Goal: Task Accomplishment & Management: Use online tool/utility

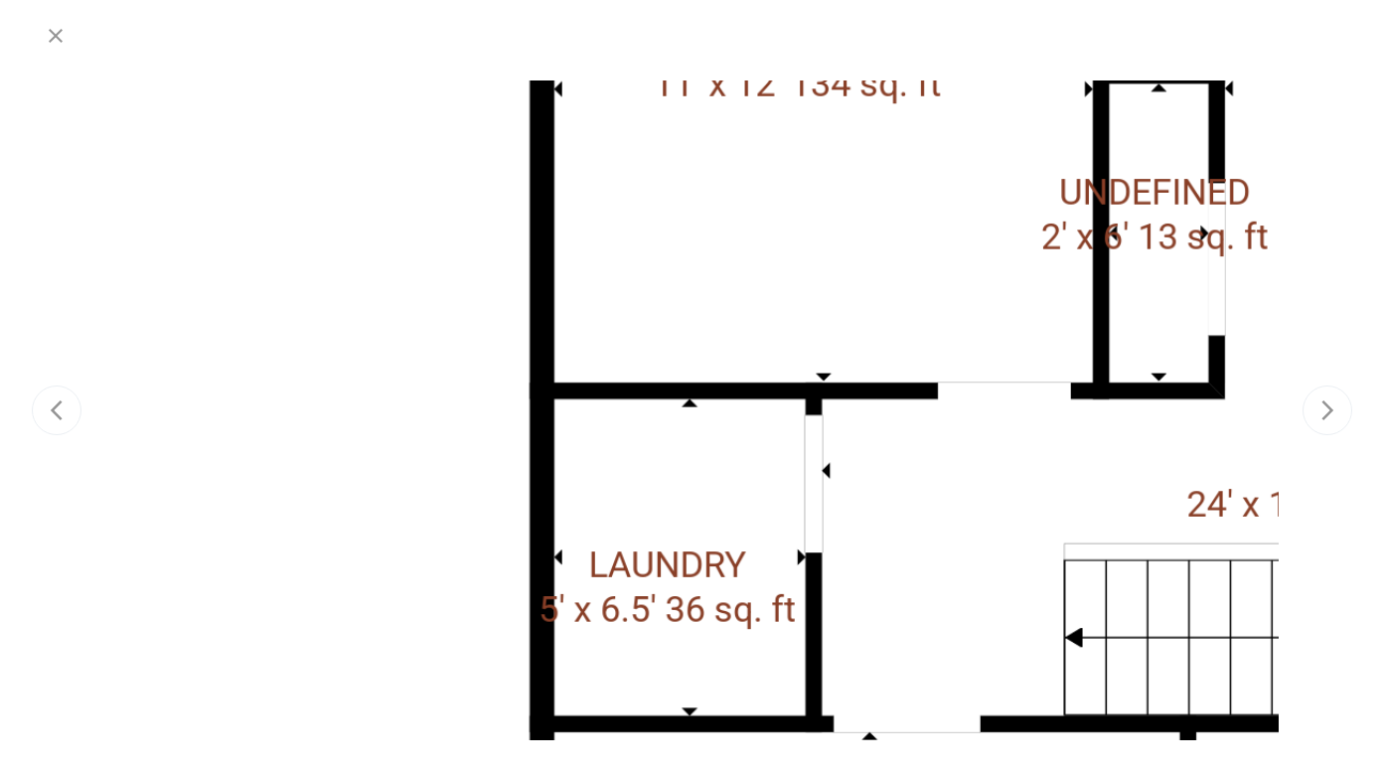
scroll to position [242, 0]
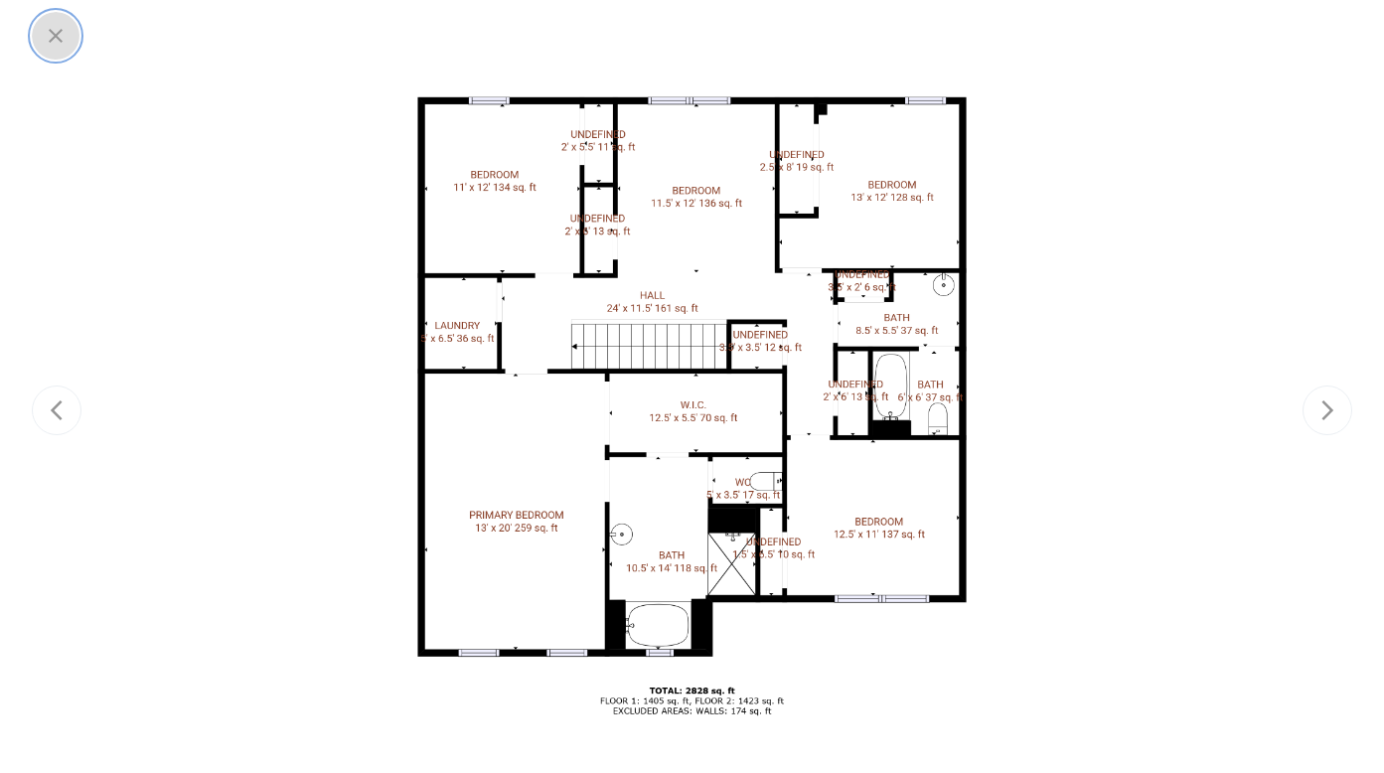
click at [63, 34] on icon "button" at bounding box center [56, 36] width 24 height 24
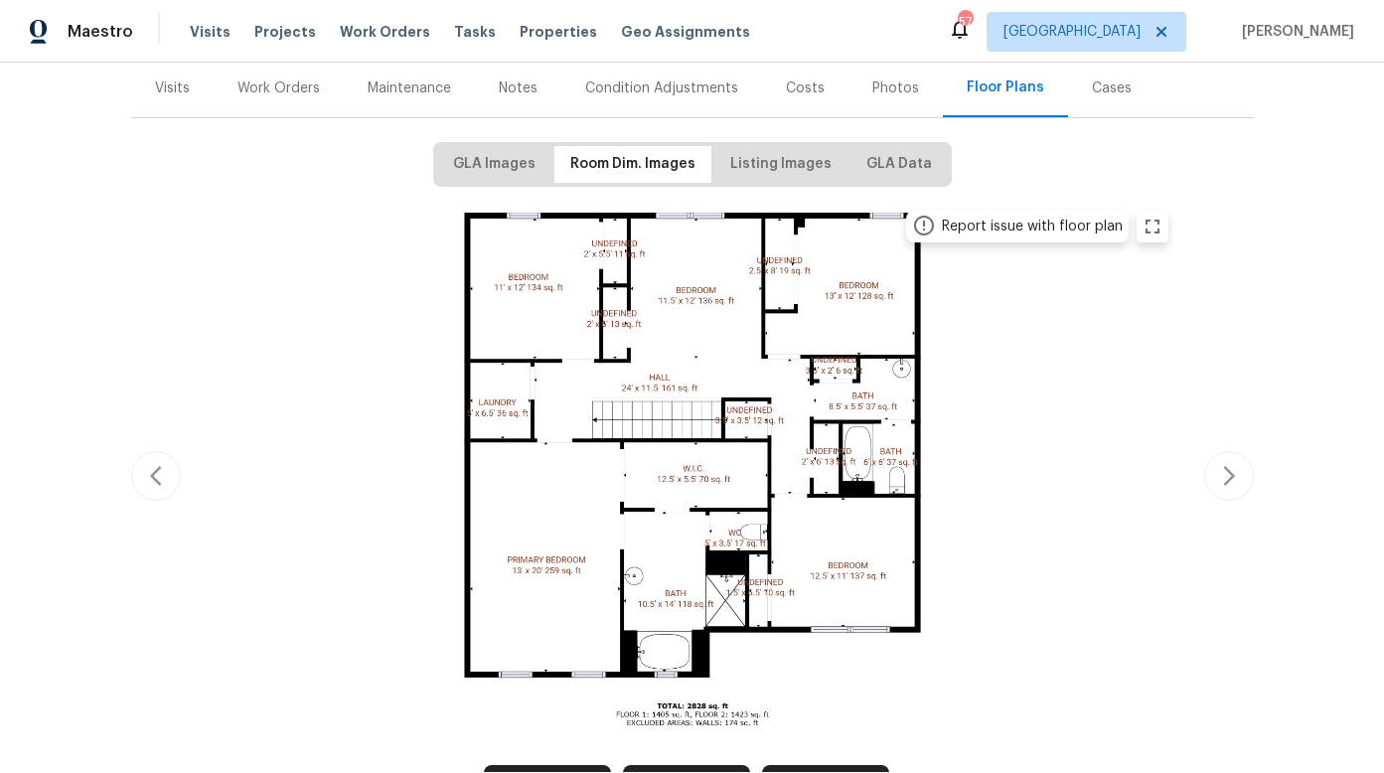
click at [293, 85] on div "Work Orders" at bounding box center [278, 88] width 82 height 20
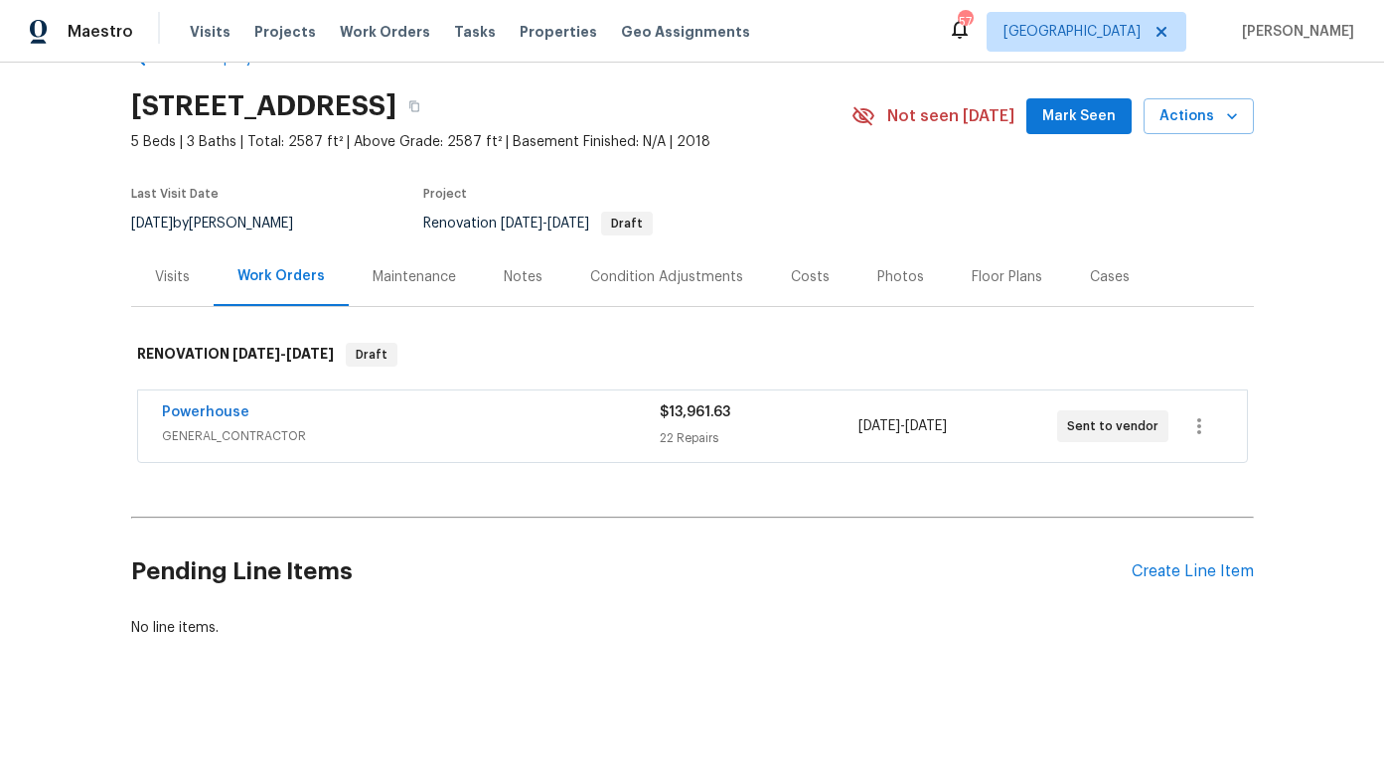
scroll to position [69, 0]
click at [215, 405] on link "Powerhouse" at bounding box center [205, 412] width 87 height 14
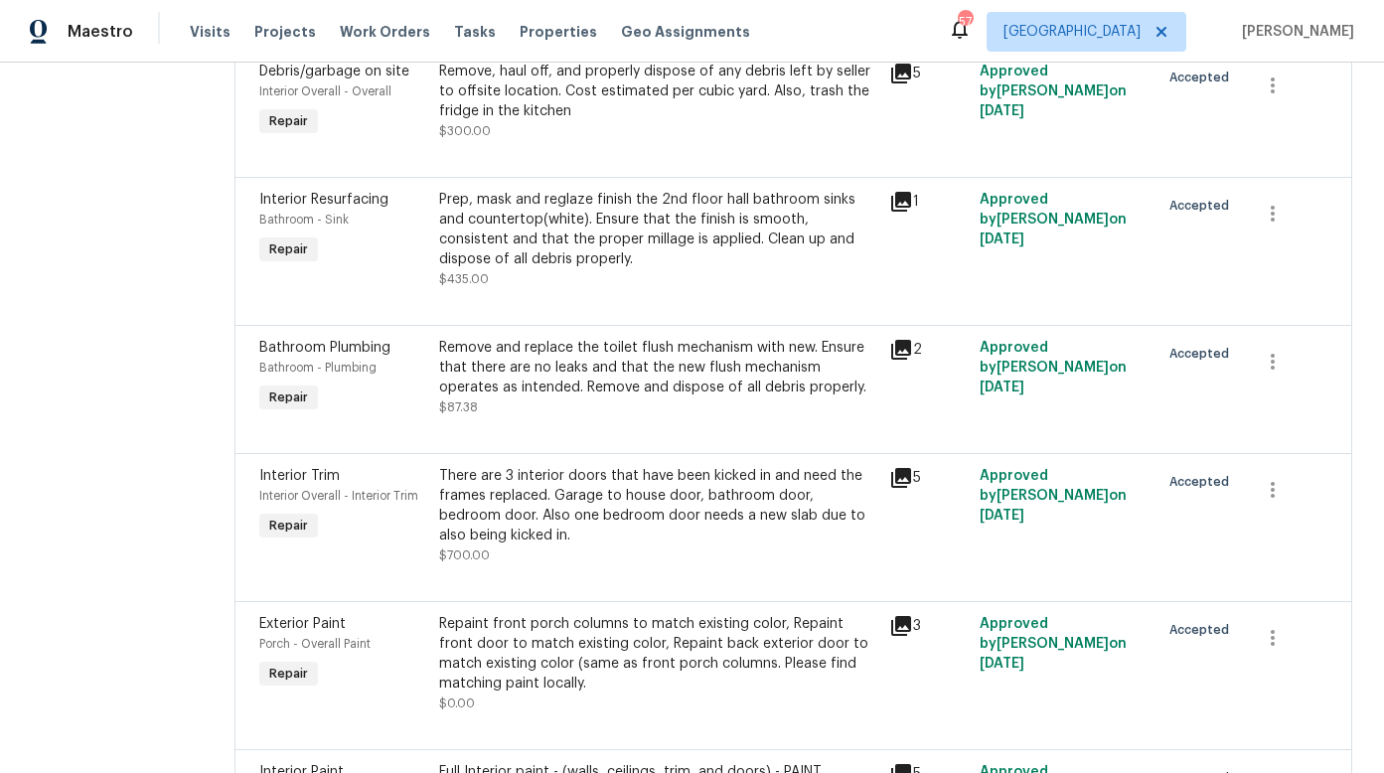
scroll to position [958, 0]
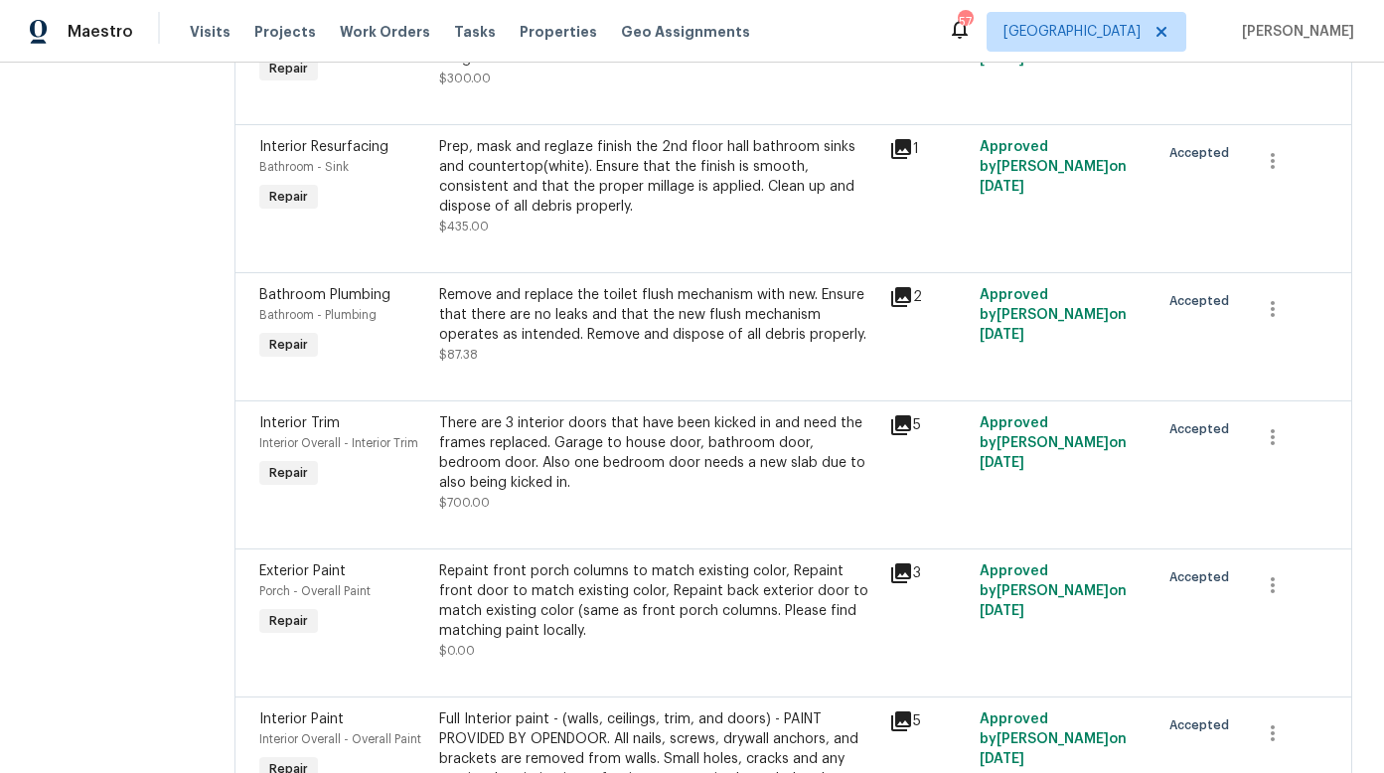
click at [680, 206] on div "Prep, mask and reglaze finish the 2nd floor hall bathroom sinks and countertop(…" at bounding box center [658, 176] width 438 height 79
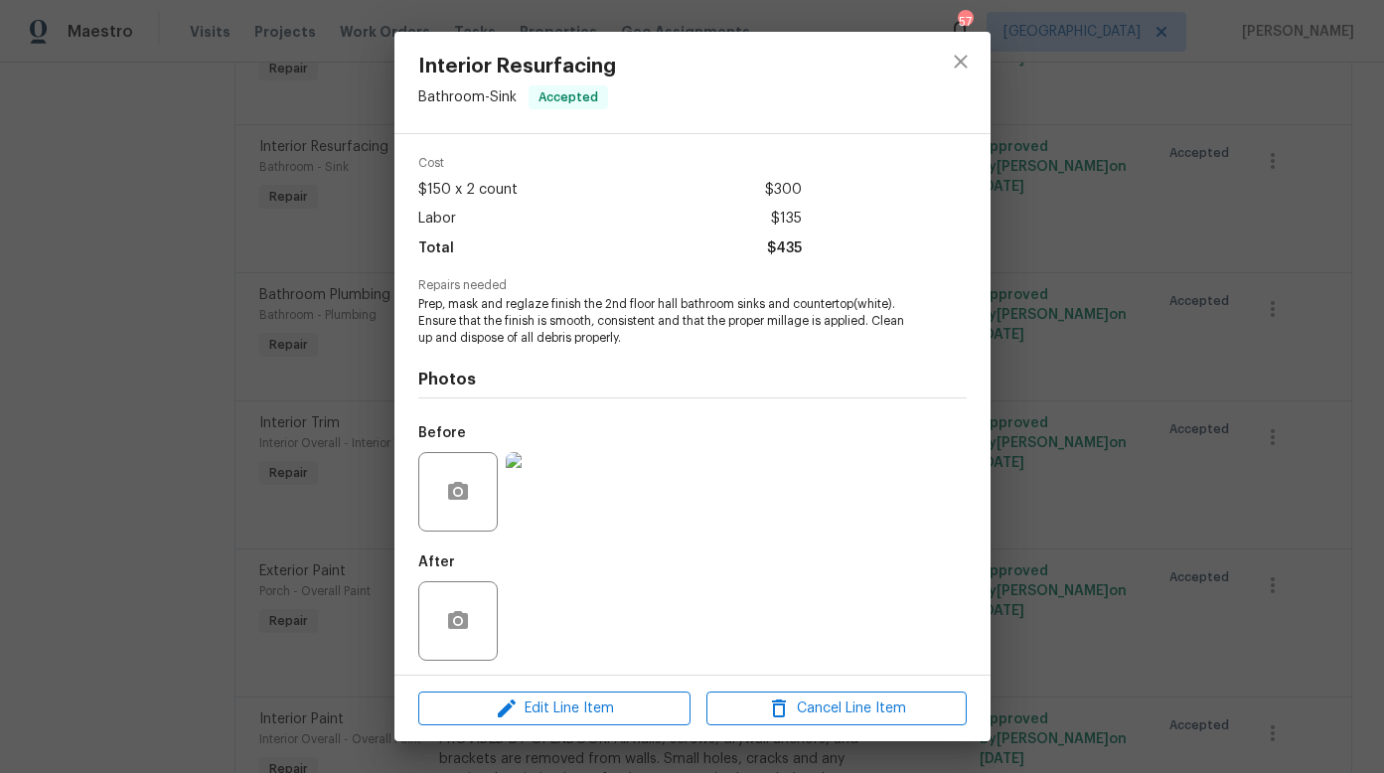
scroll to position [75, 0]
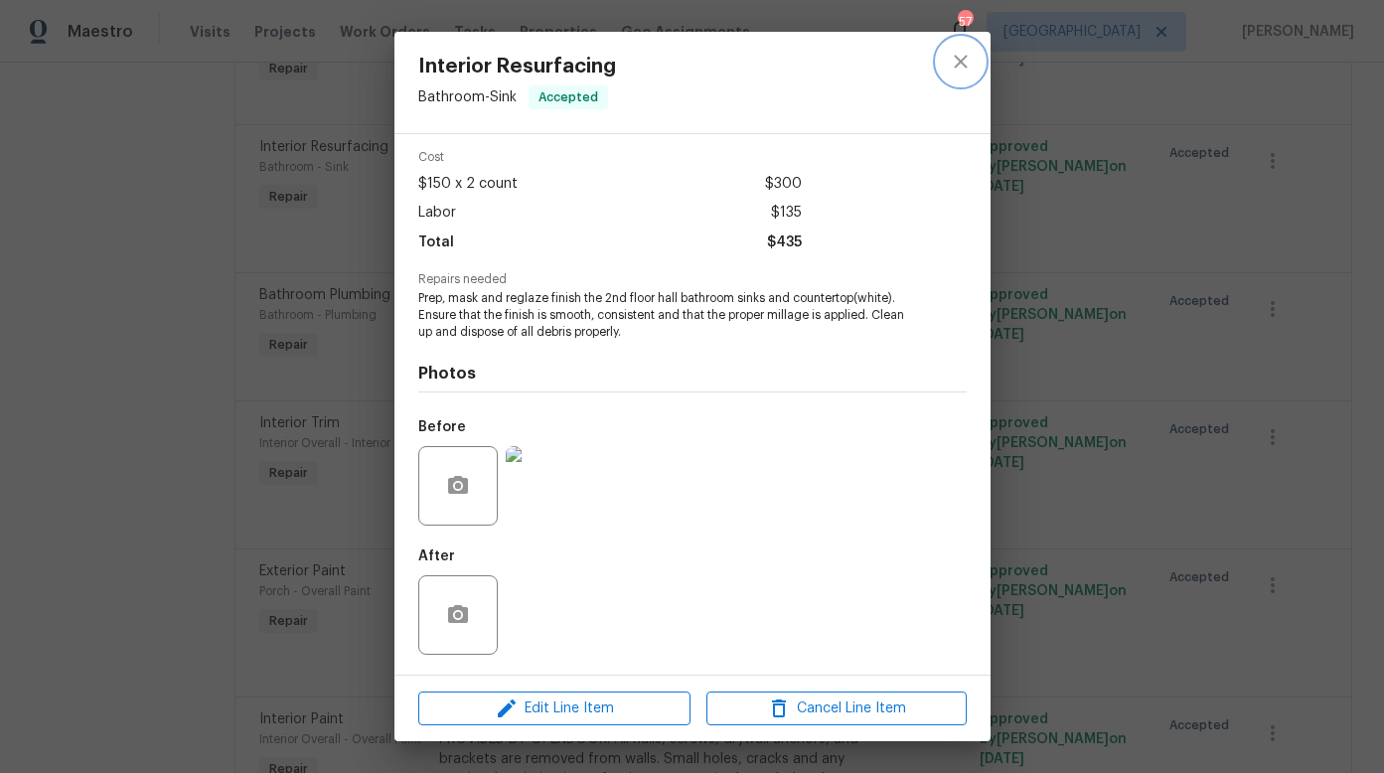
click at [957, 59] on icon "close" at bounding box center [960, 61] width 13 height 13
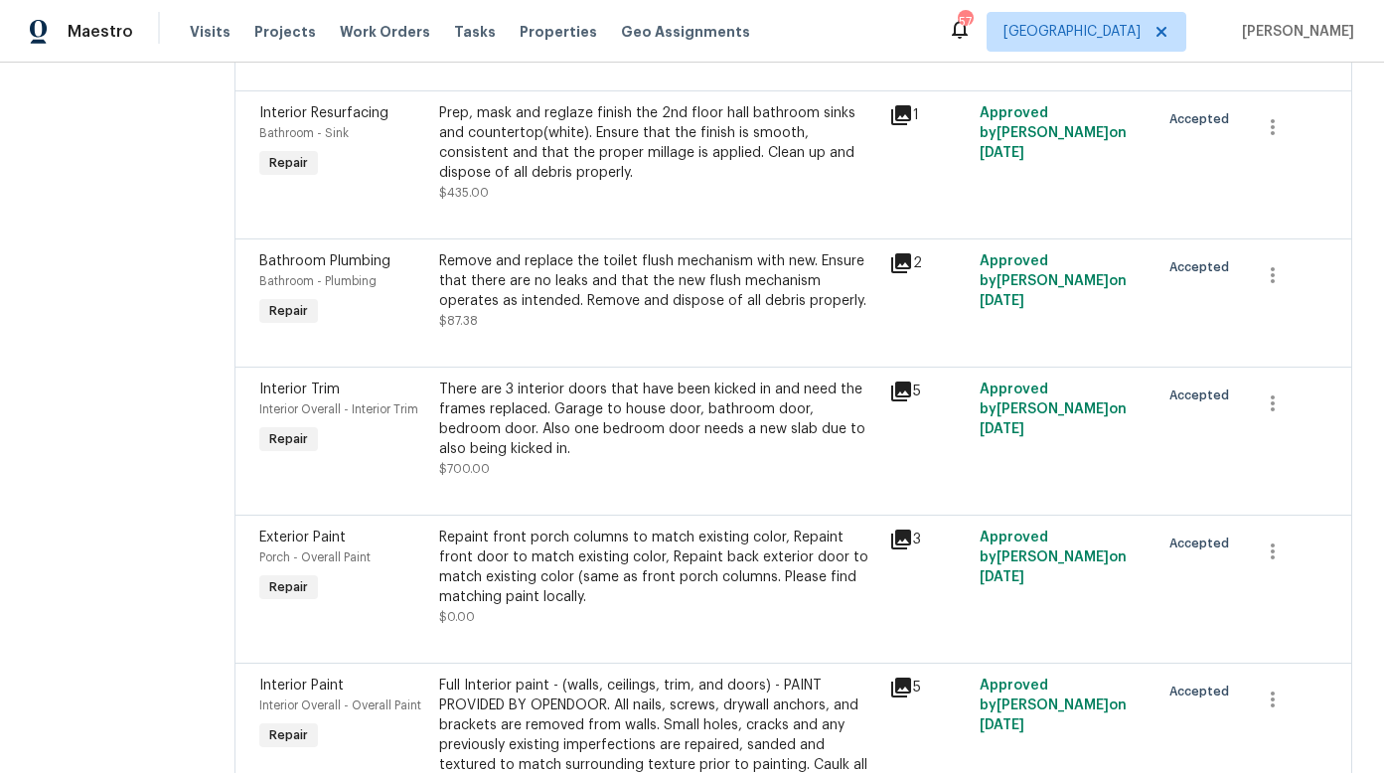
scroll to position [1067, 0]
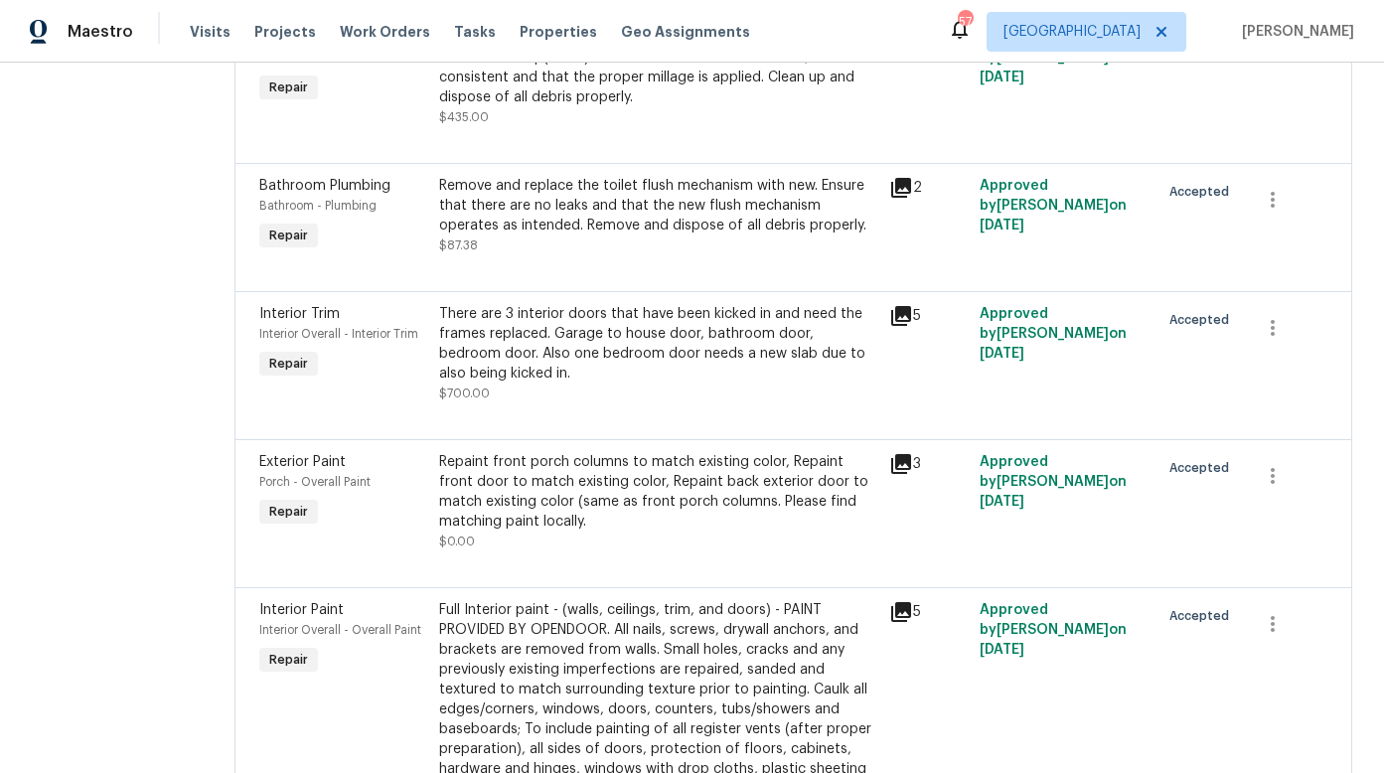
click at [642, 531] on div "Repaint front porch columns to match existing color, Repaint front door to matc…" at bounding box center [658, 491] width 438 height 79
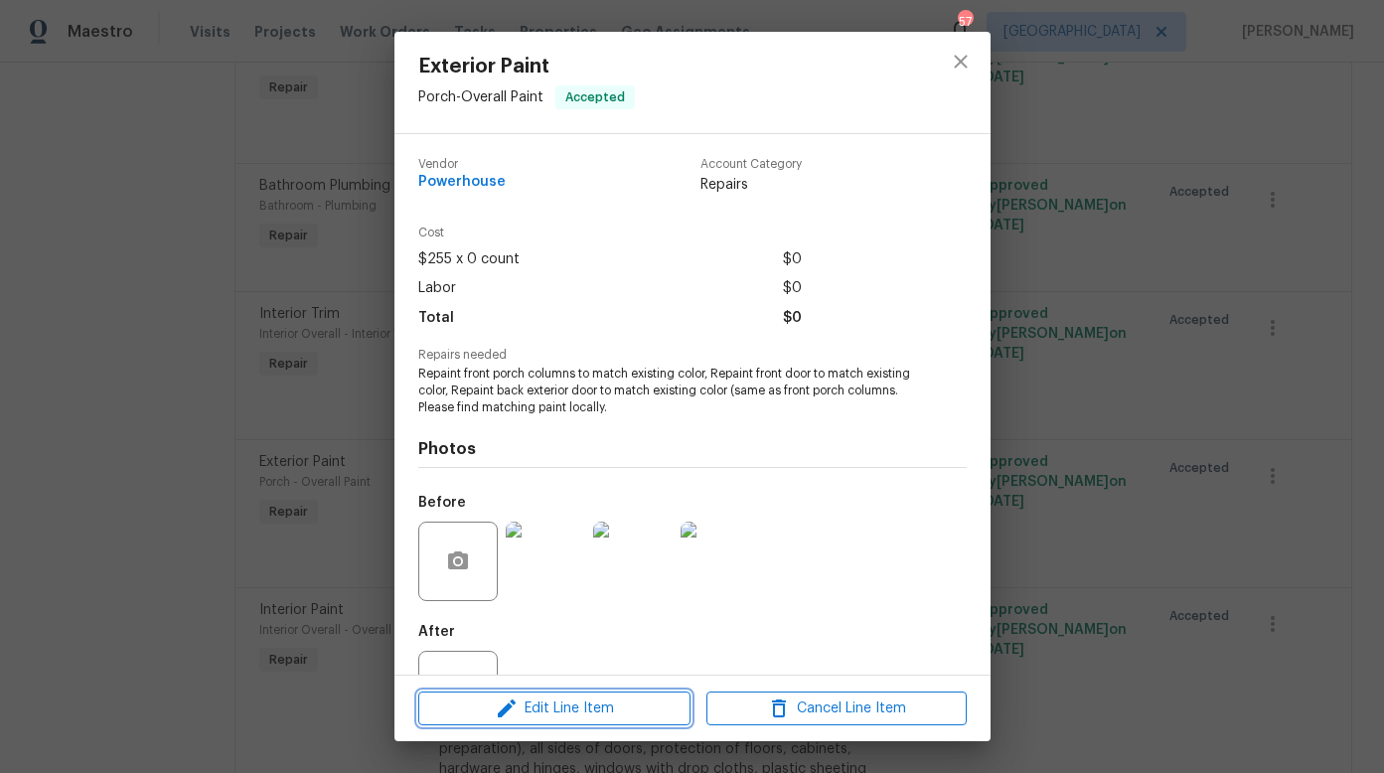
click at [559, 710] on span "Edit Line Item" at bounding box center [554, 708] width 260 height 25
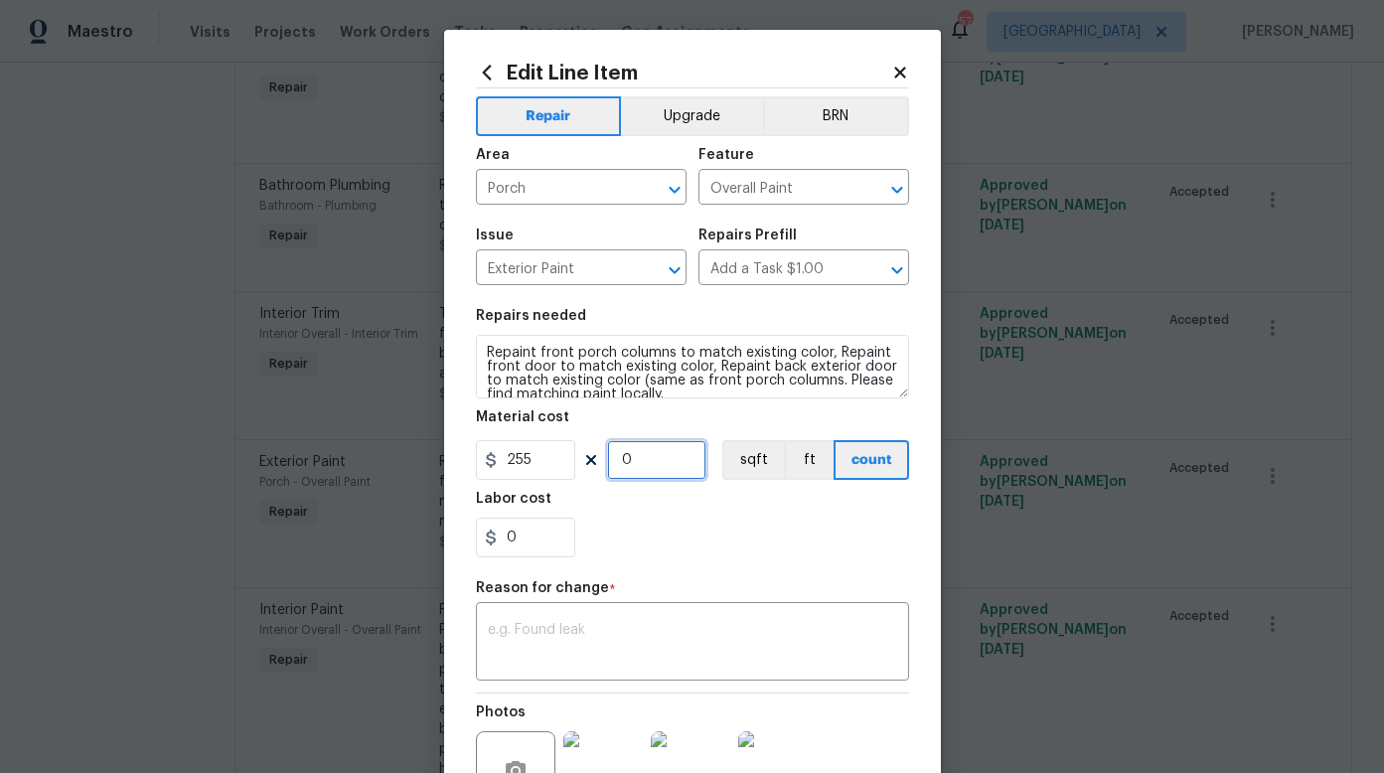
drag, startPoint x: 635, startPoint y: 462, endPoint x: 603, endPoint y: 461, distance: 31.8
click at [607, 461] on input "0" at bounding box center [656, 460] width 99 height 40
type input "1"
click at [701, 558] on section "Repairs needed Repaint front porch columns to match existing color, Repaint fro…" at bounding box center [692, 433] width 433 height 272
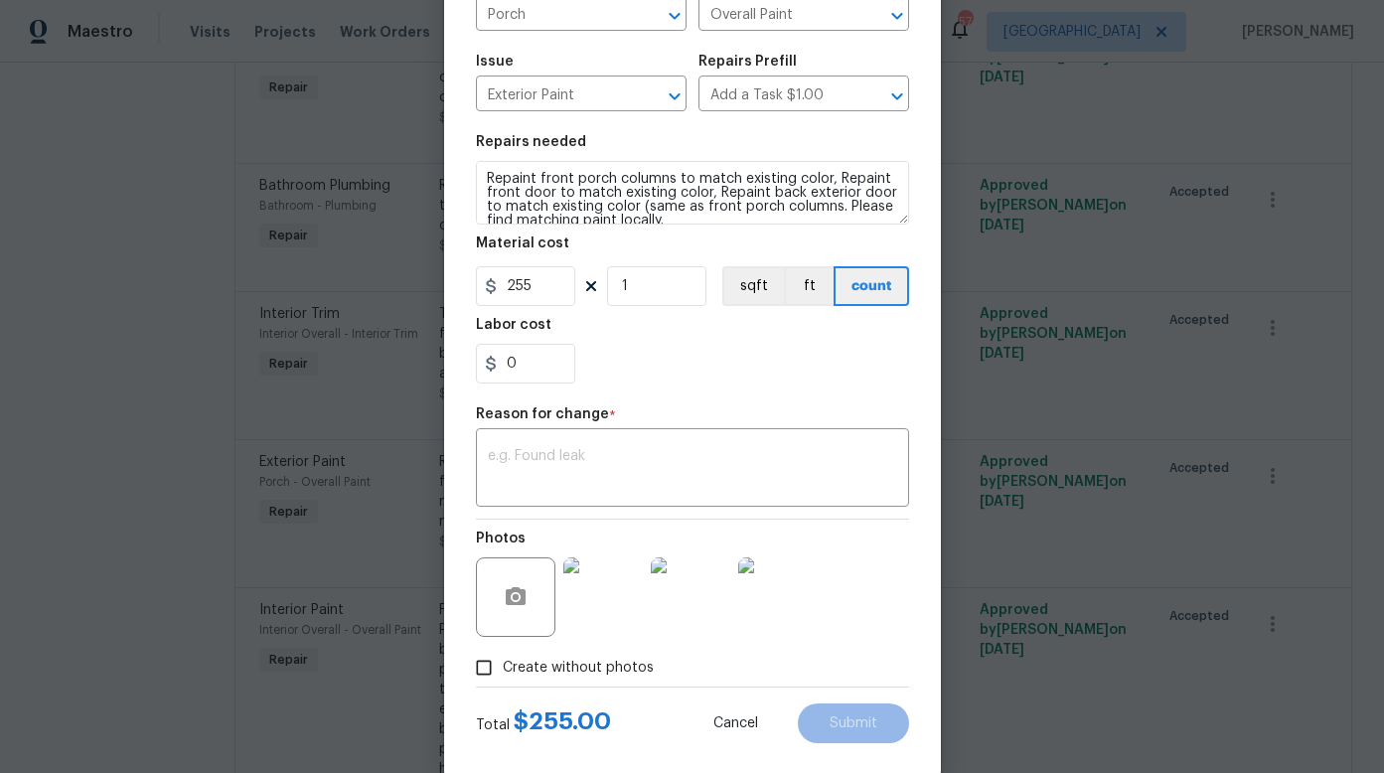
scroll to position [184, 0]
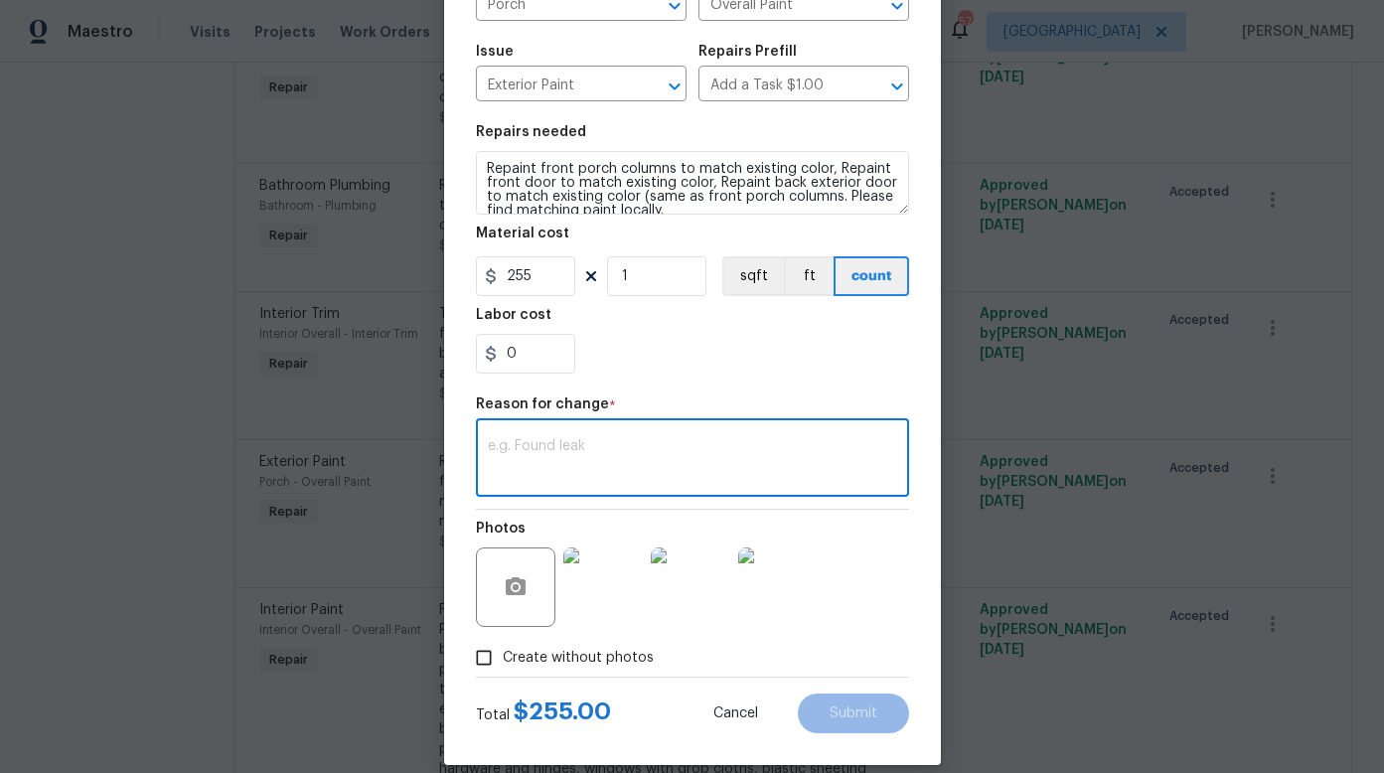
click at [627, 447] on textarea at bounding box center [692, 460] width 409 height 42
type textarea "Added cost"
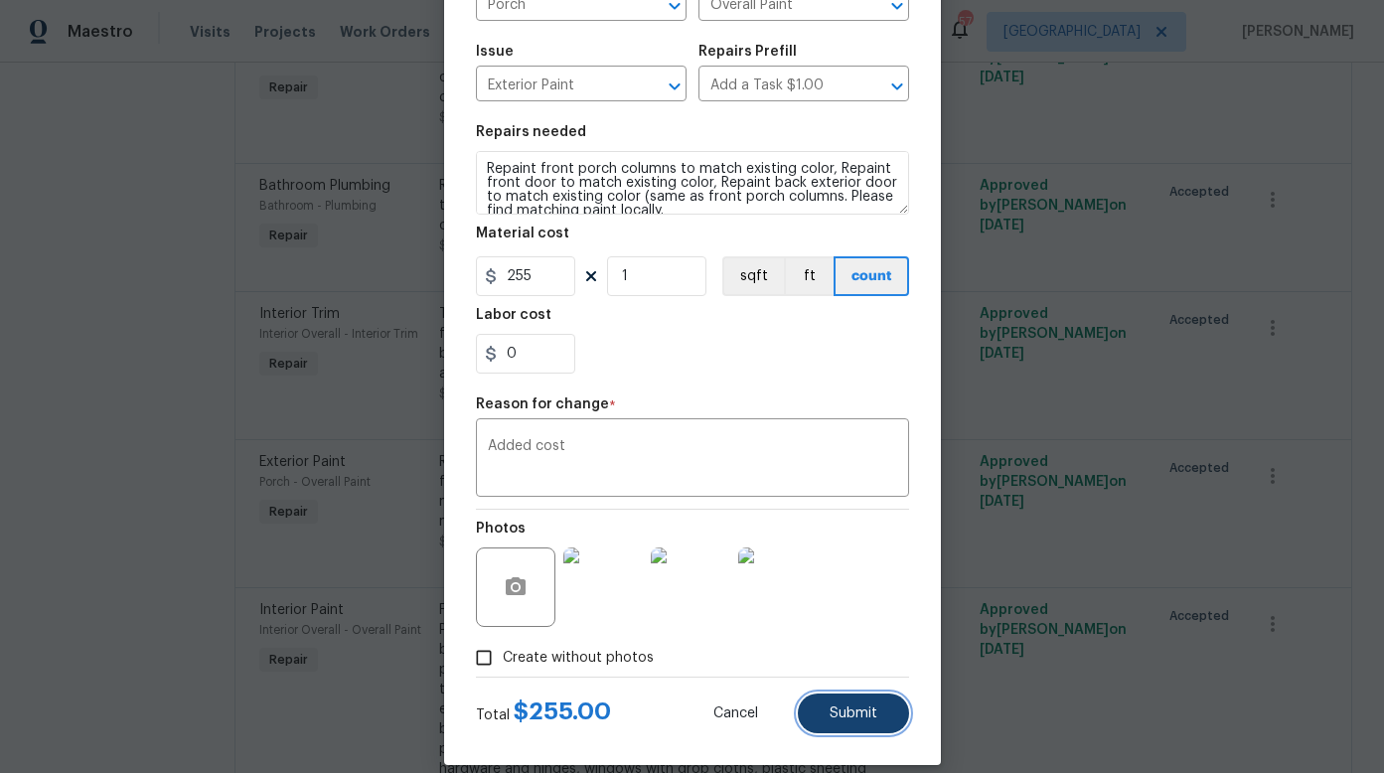
click at [851, 712] on span "Submit" at bounding box center [853, 713] width 48 height 15
type input "0"
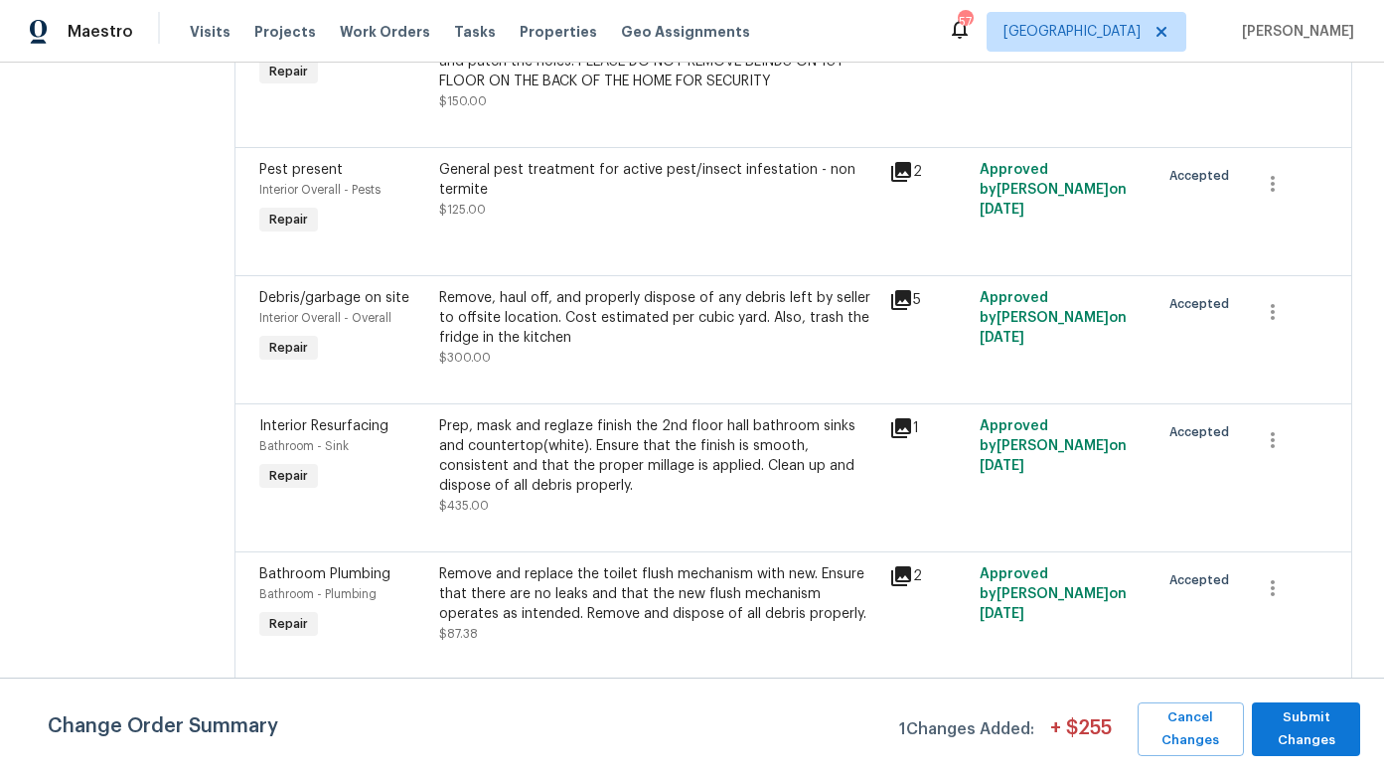
scroll to position [885, 0]
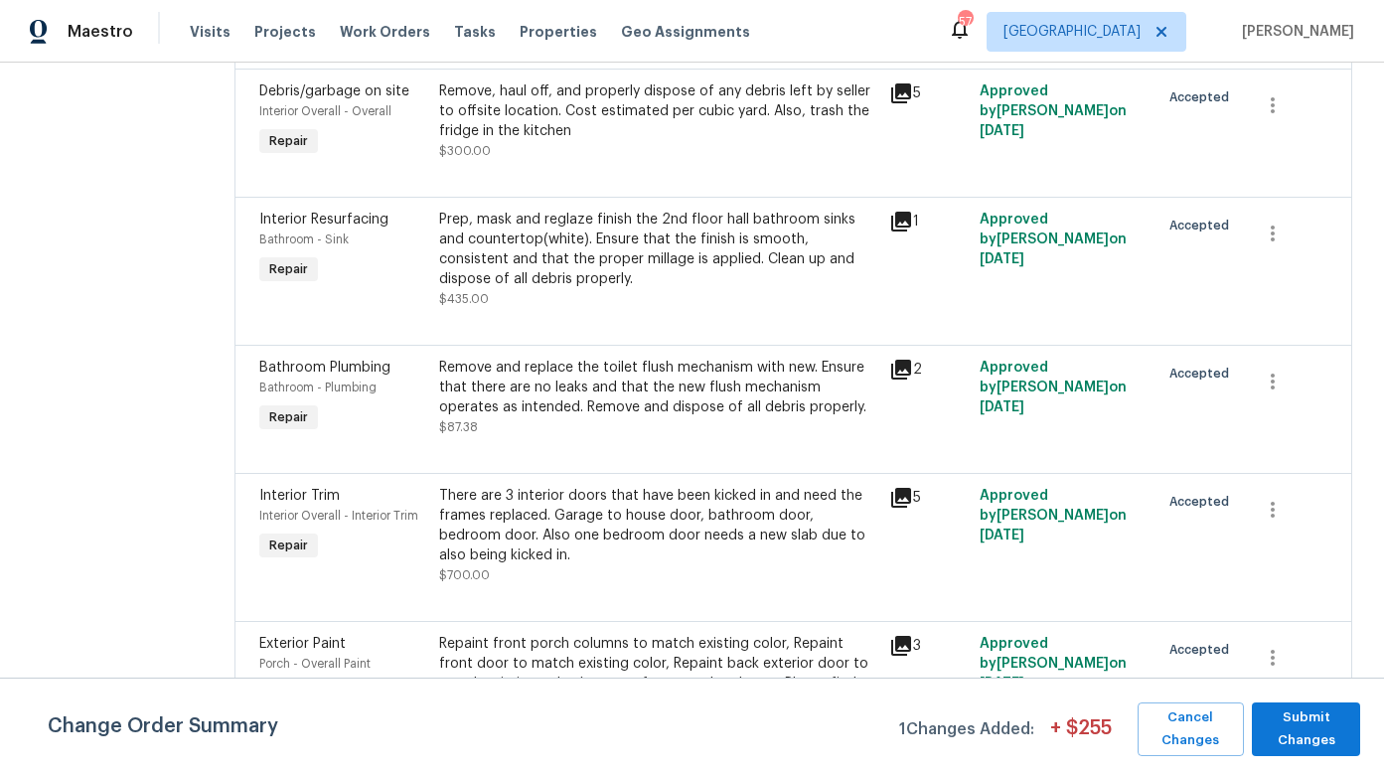
click at [664, 266] on div "Prep, mask and reglaze finish the 2nd floor hall bathroom sinks and countertop(…" at bounding box center [658, 249] width 438 height 79
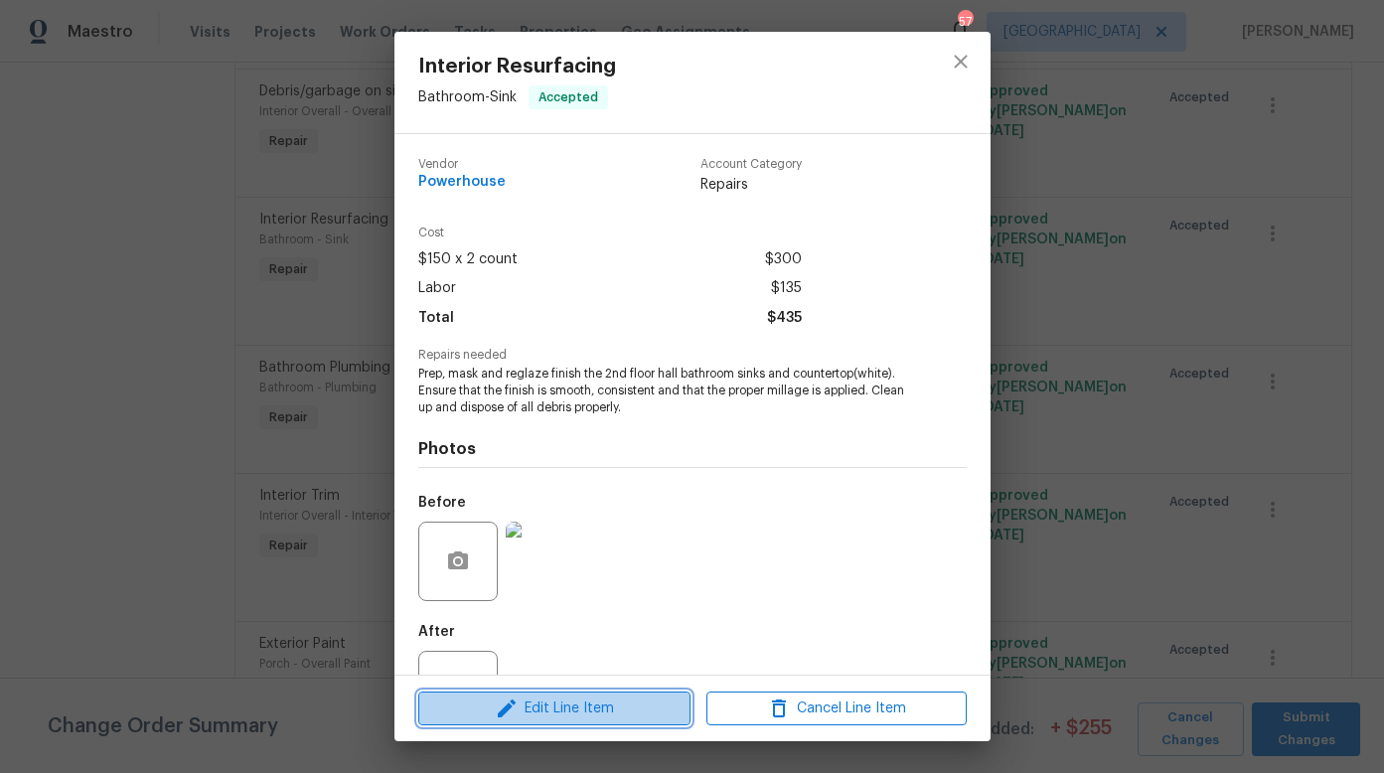
click at [605, 710] on span "Edit Line Item" at bounding box center [554, 708] width 260 height 25
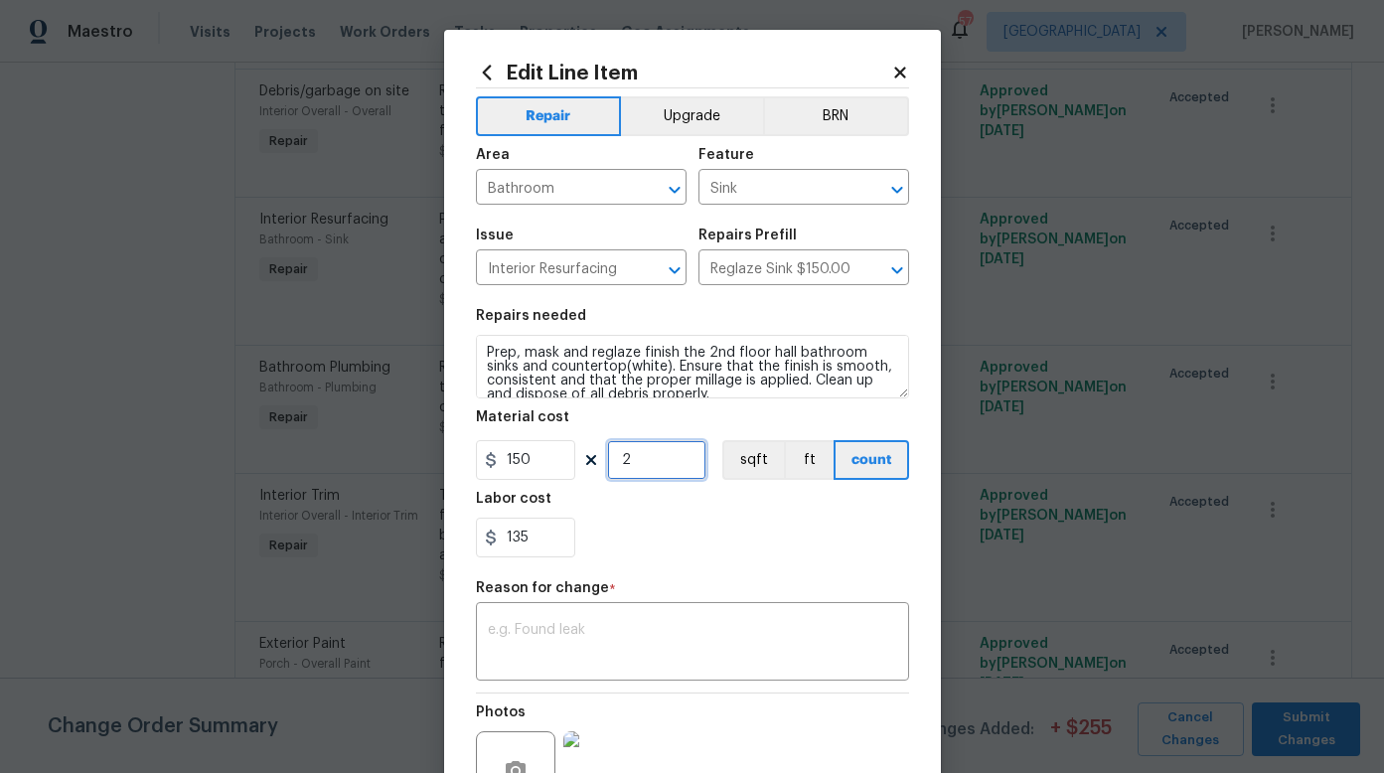
drag, startPoint x: 626, startPoint y: 456, endPoint x: 612, endPoint y: 458, distance: 14.0
click at [612, 458] on input "2" at bounding box center [656, 460] width 99 height 40
type input "1"
drag, startPoint x: 525, startPoint y: 532, endPoint x: 472, endPoint y: 533, distance: 53.7
click at [476, 532] on input "135" at bounding box center [525, 538] width 99 height 40
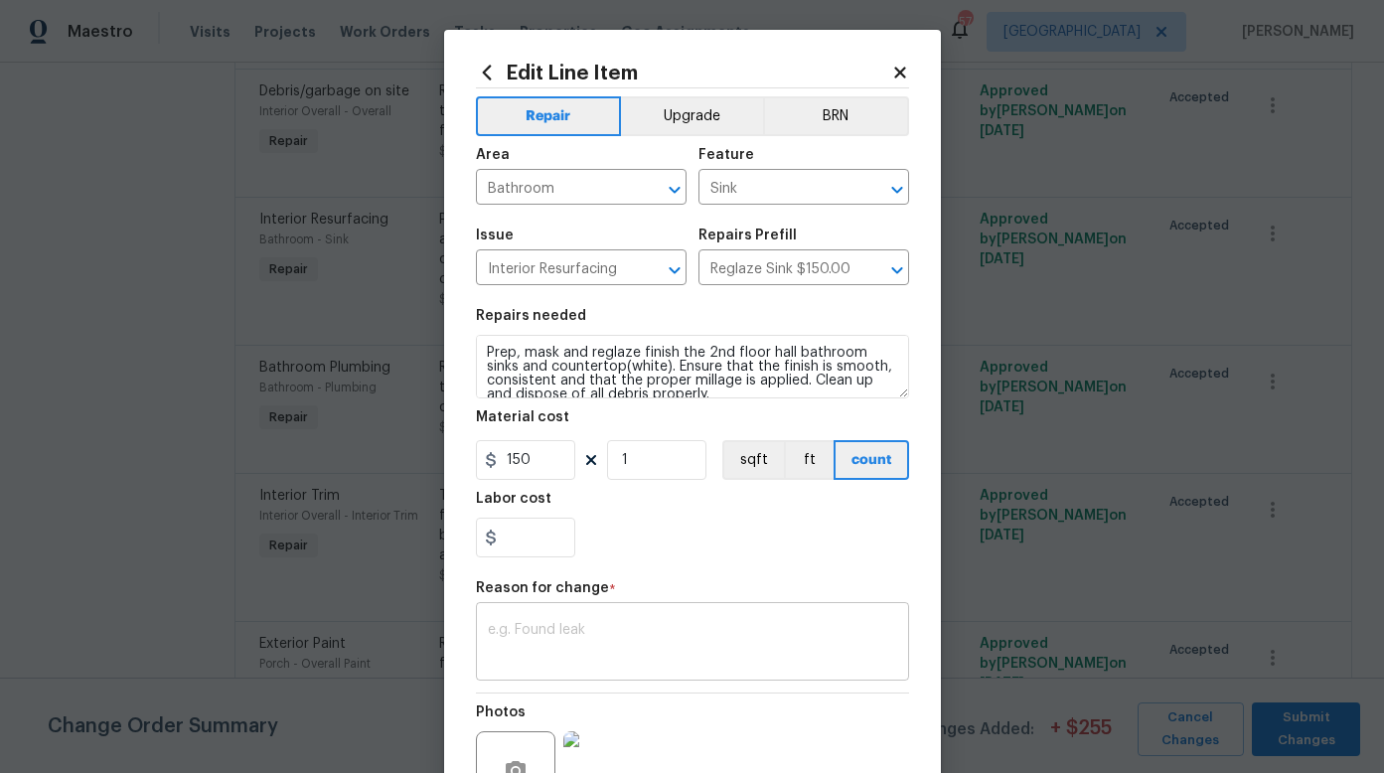
type input "0"
click at [512, 620] on div "x ​" at bounding box center [692, 644] width 433 height 74
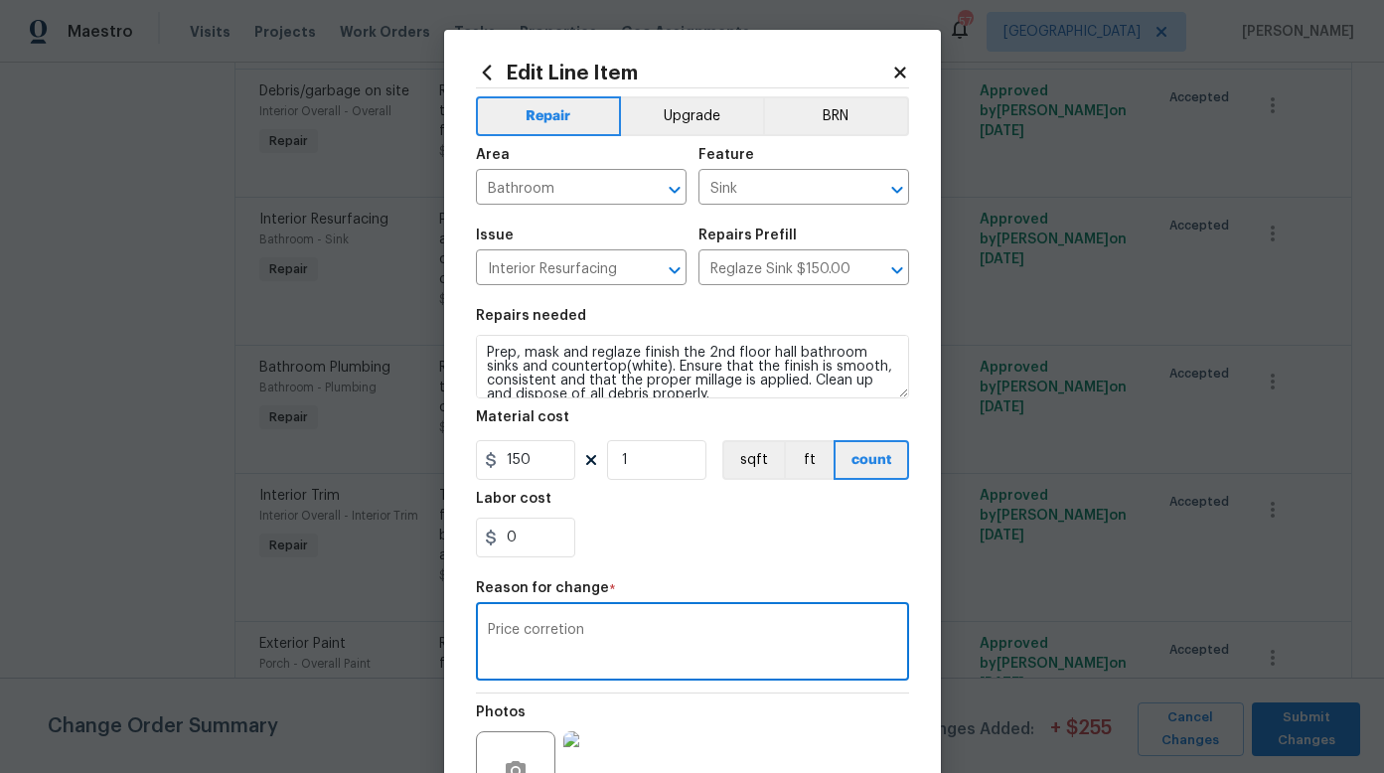
click at [548, 629] on textarea "Price corretion" at bounding box center [692, 644] width 409 height 42
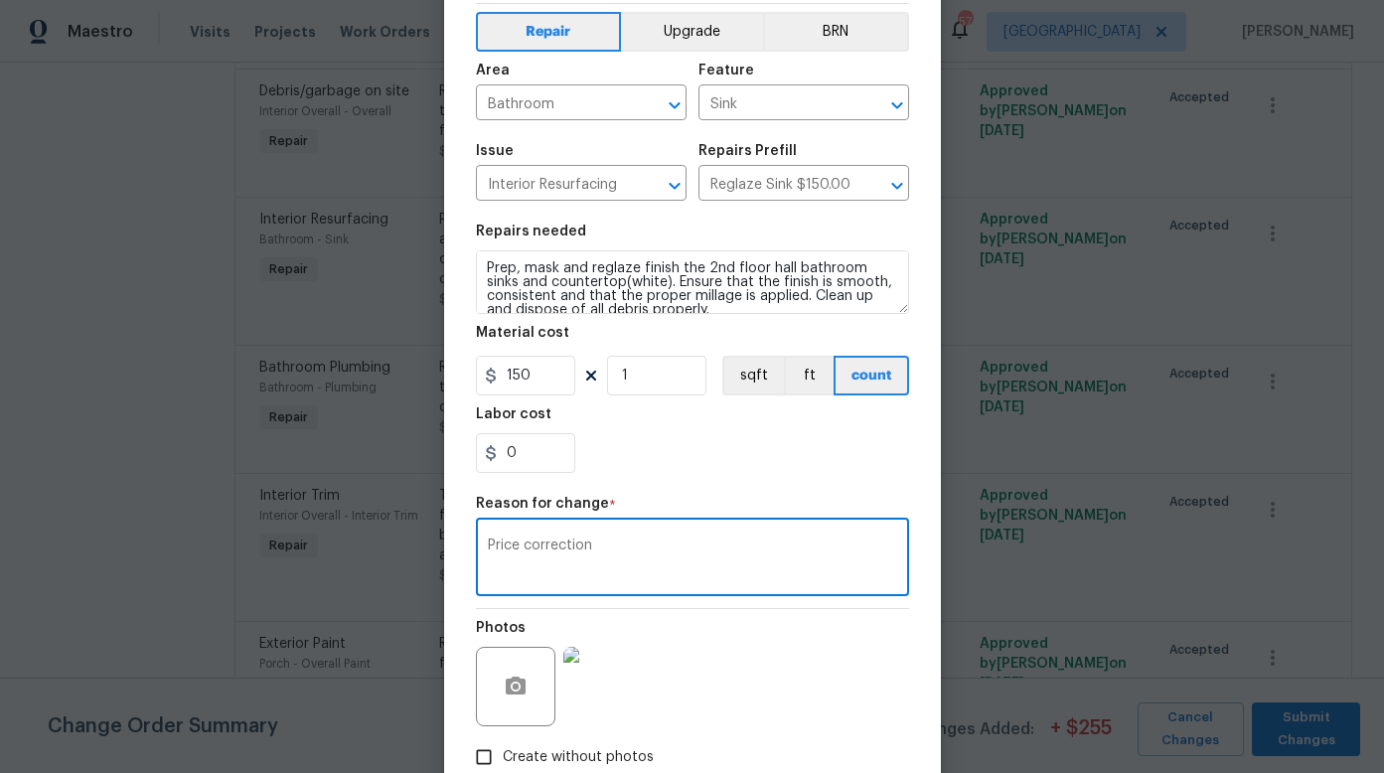
scroll to position [141, 0]
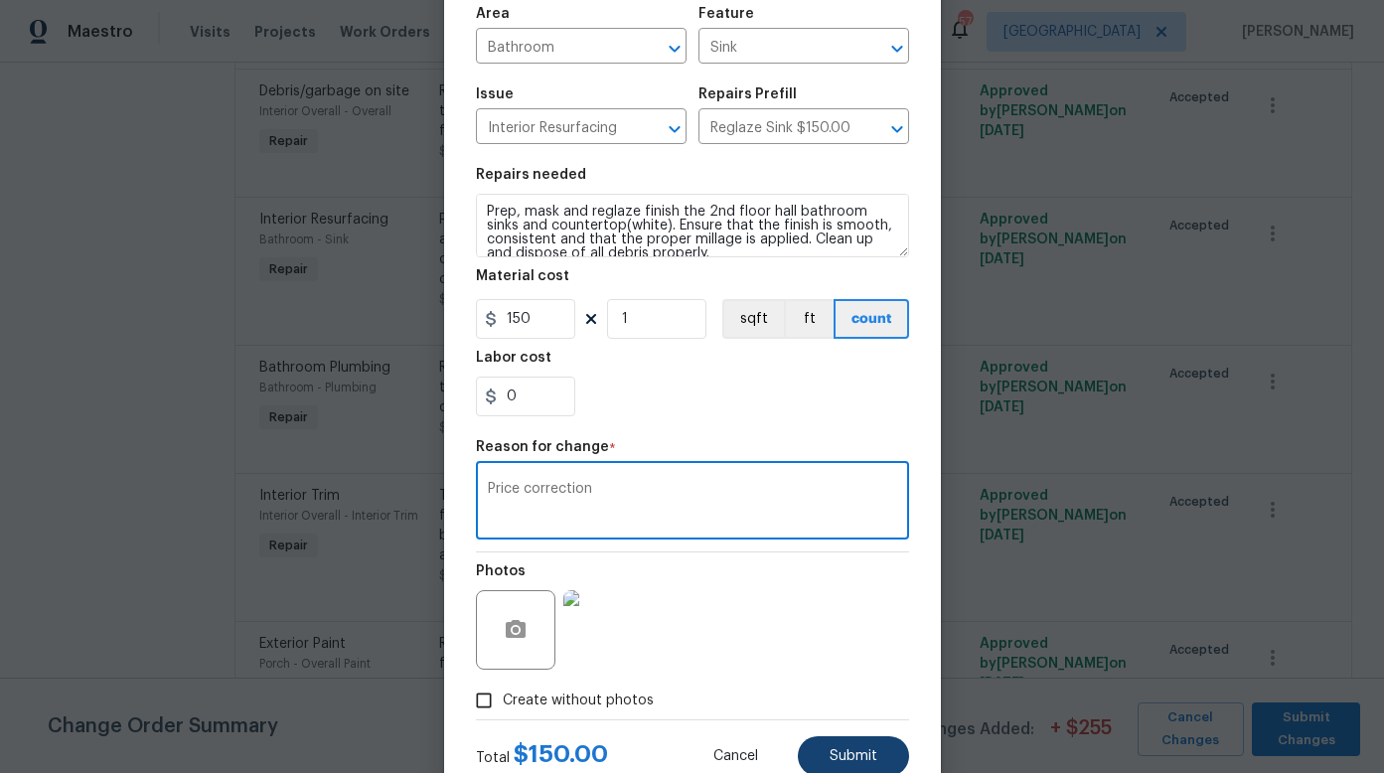
type textarea "Price correction"
click at [832, 749] on span "Submit" at bounding box center [853, 756] width 48 height 15
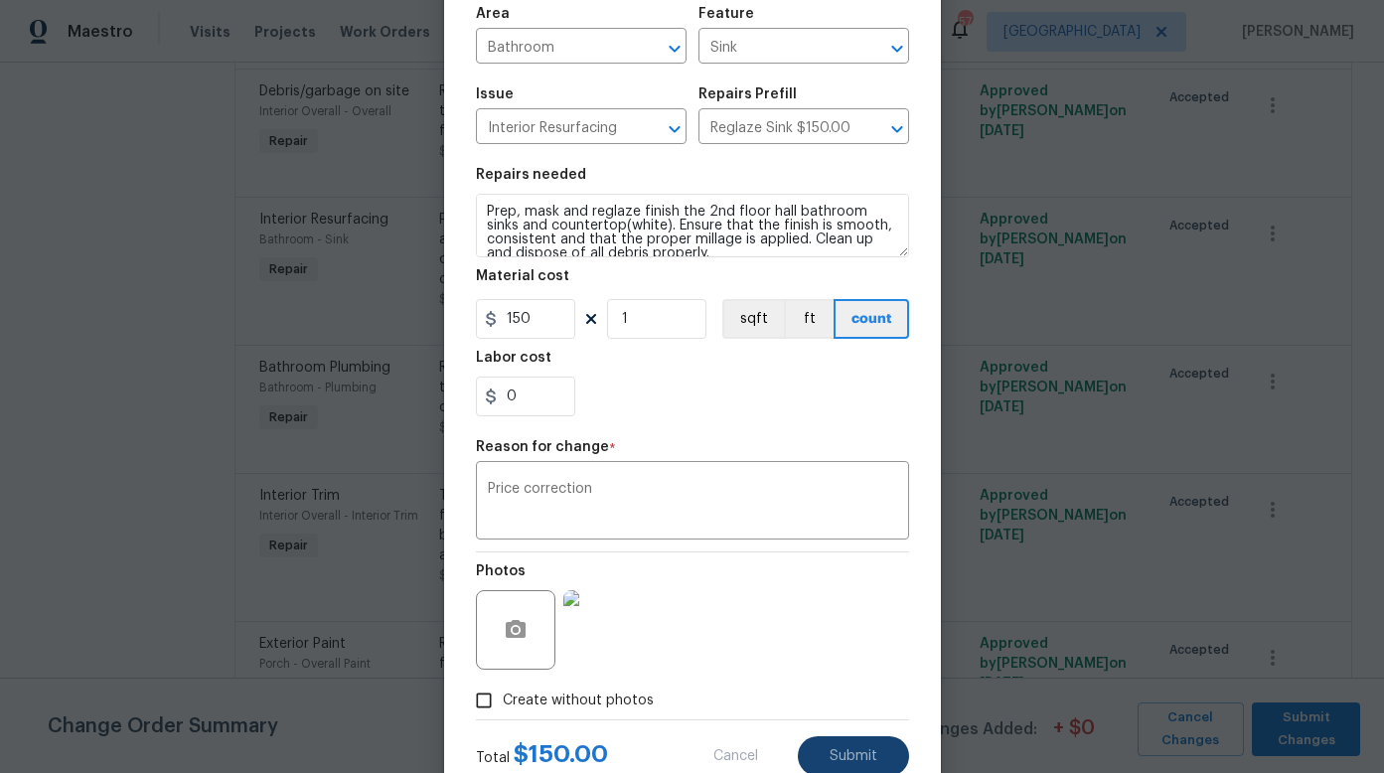
type input "2"
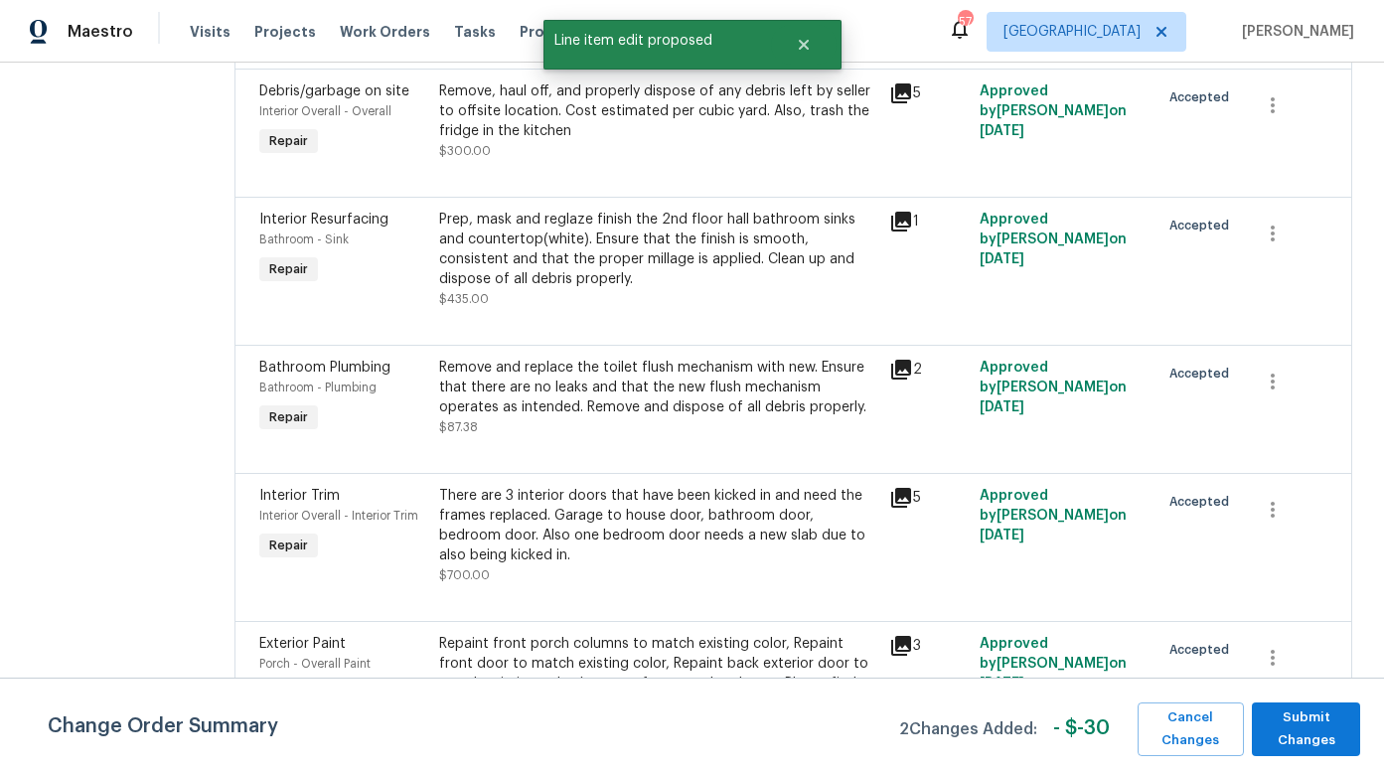
scroll to position [0, 0]
